Goal: Navigation & Orientation: Find specific page/section

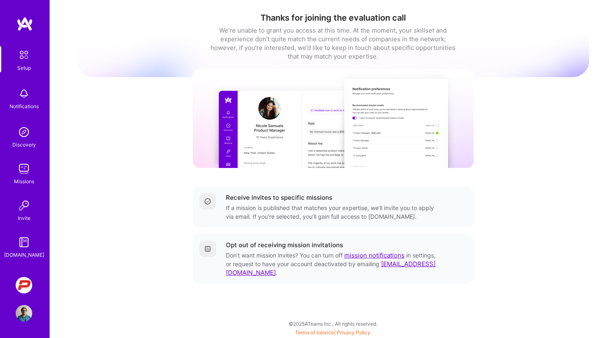
click at [21, 169] on img at bounding box center [24, 169] width 17 height 17
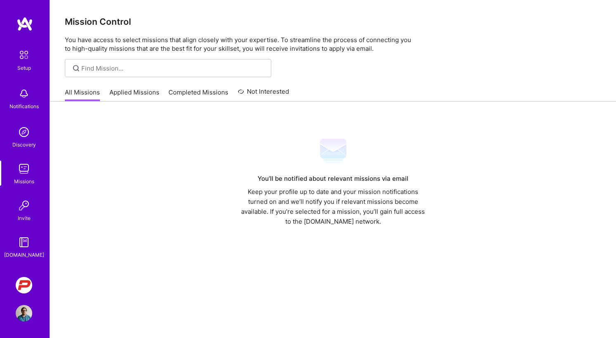
click at [121, 88] on link "Applied Missions" at bounding box center [134, 95] width 50 height 14
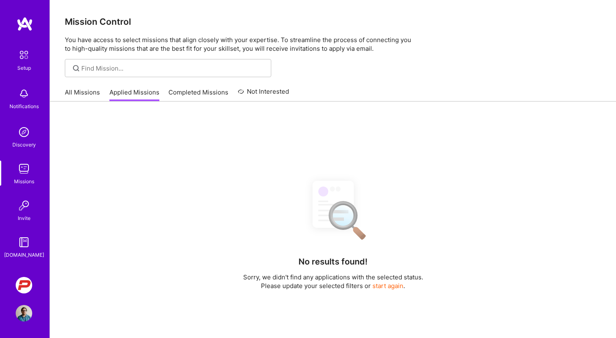
click at [168, 89] on link "Completed Missions" at bounding box center [198, 95] width 60 height 14
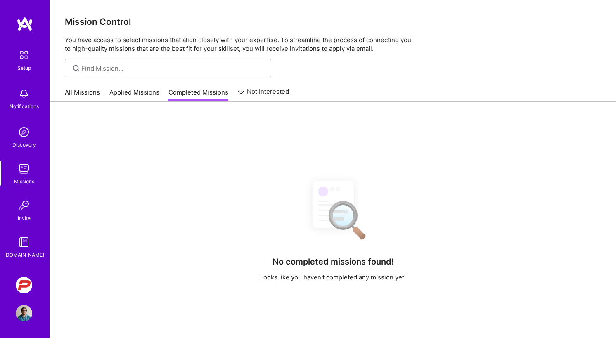
click at [22, 160] on div "Setup Notifications Discovery Missions Invite [DOMAIN_NAME]" at bounding box center [25, 152] width 50 height 213
click at [22, 168] on img at bounding box center [24, 169] width 17 height 17
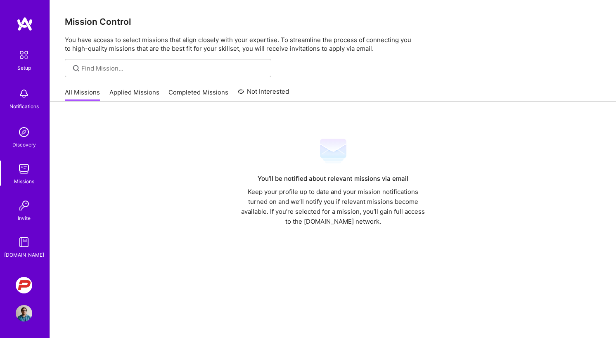
click at [28, 172] on img at bounding box center [24, 169] width 17 height 17
click at [139, 88] on link "Applied Missions" at bounding box center [134, 95] width 50 height 14
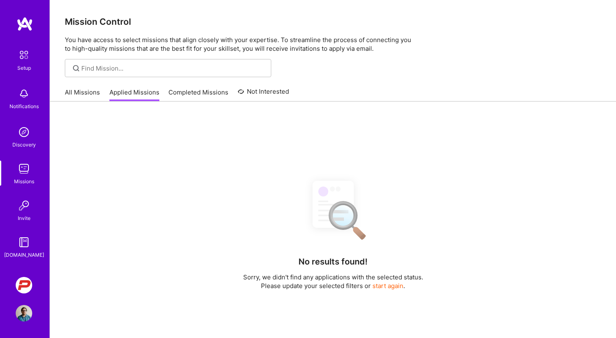
click at [104, 88] on div "All Missions Applied Missions Completed Missions Not Interested" at bounding box center [177, 92] width 224 height 18
click at [90, 92] on link "All Missions" at bounding box center [82, 95] width 35 height 14
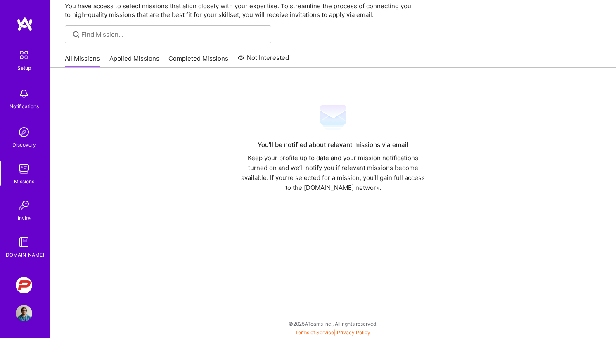
scroll to position [34, 0]
click at [17, 167] on img at bounding box center [24, 169] width 17 height 17
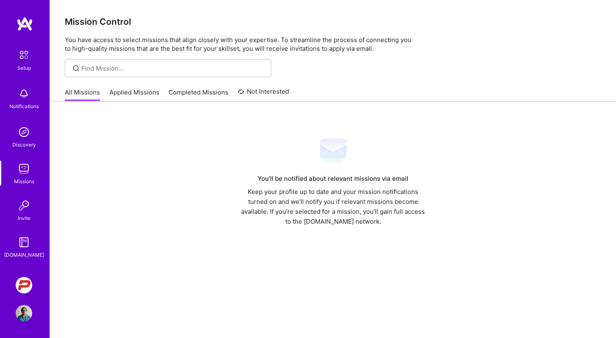
click at [24, 146] on div "Discovery" at bounding box center [24, 144] width 24 height 9
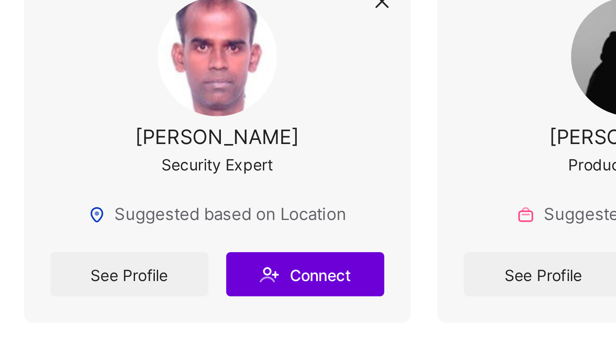
scroll to position [3221, 0]
